Goal: Information Seeking & Learning: Learn about a topic

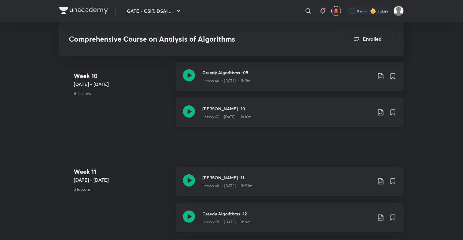
click at [241, 106] on h3 "[PERSON_NAME] -10" at bounding box center [287, 108] width 170 height 6
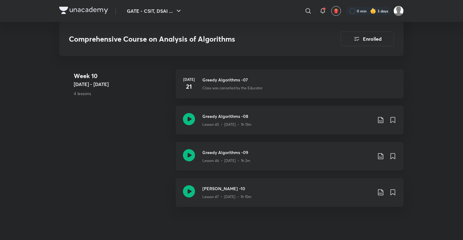
scroll to position [2191, 0]
click at [241, 151] on h3 "Greedy Algorithms -09" at bounding box center [287, 151] width 170 height 6
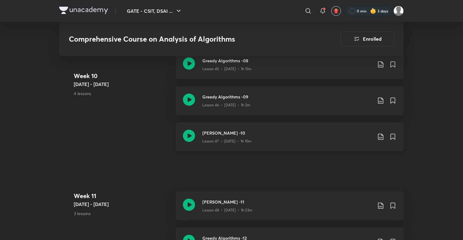
scroll to position [2246, 0]
click at [241, 135] on h3 "[PERSON_NAME] -10" at bounding box center [287, 133] width 170 height 6
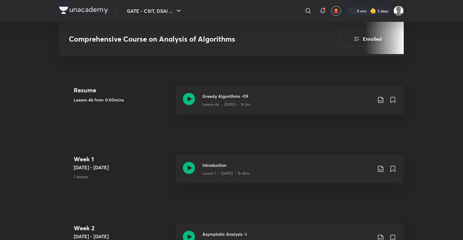
scroll to position [288, 0]
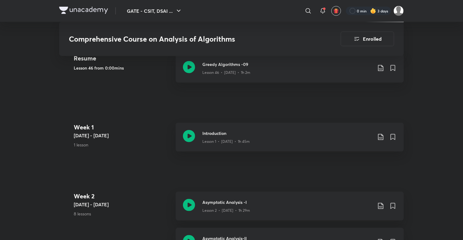
click at [93, 10] on img at bounding box center [83, 10] width 49 height 7
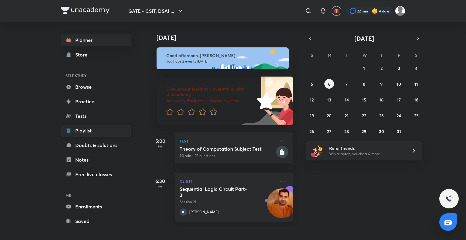
click at [94, 133] on link "Playlist" at bounding box center [96, 130] width 70 height 12
